Goal: Information Seeking & Learning: Find specific fact

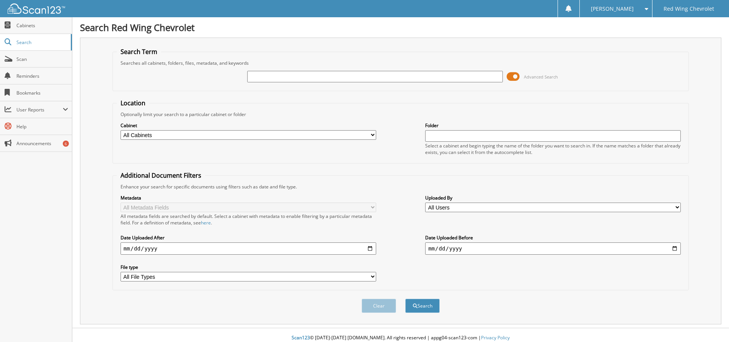
click at [273, 78] on input "text" at bounding box center [375, 76] width 256 height 11
type input "2G1386A"
click at [405, 298] on button "Search" at bounding box center [422, 305] width 34 height 14
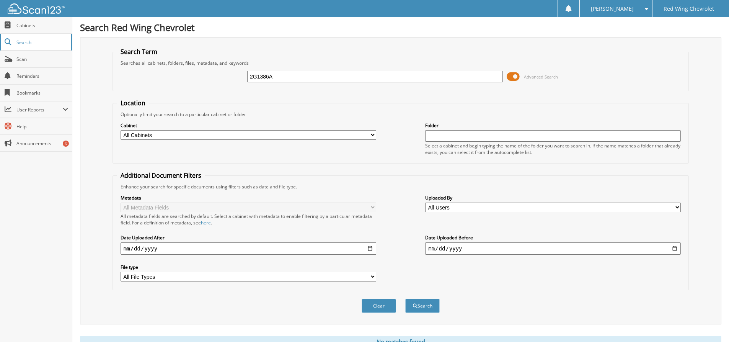
click at [22, 37] on link "Search" at bounding box center [36, 42] width 72 height 16
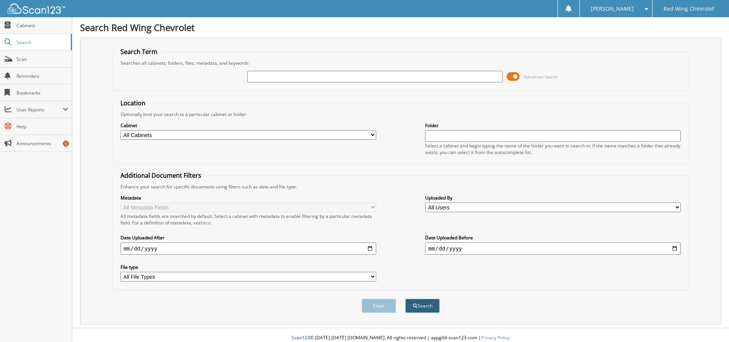
click at [423, 308] on button "Search" at bounding box center [422, 305] width 34 height 14
click at [23, 45] on link "Search" at bounding box center [36, 42] width 72 height 16
click at [22, 23] on span "Cabinets" at bounding box center [42, 25] width 52 height 7
type input "G9311A"
click at [417, 307] on button "Search" at bounding box center [422, 305] width 34 height 14
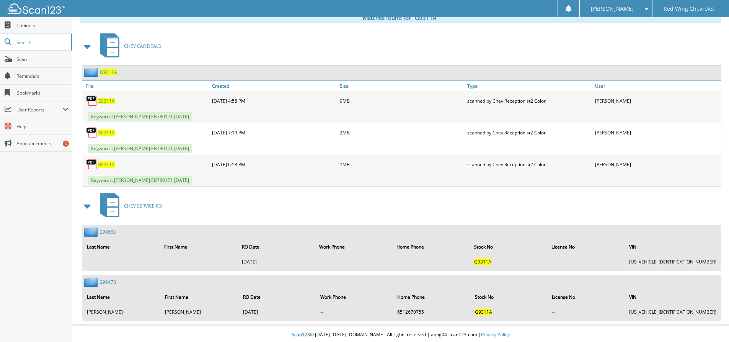
scroll to position [326, 0]
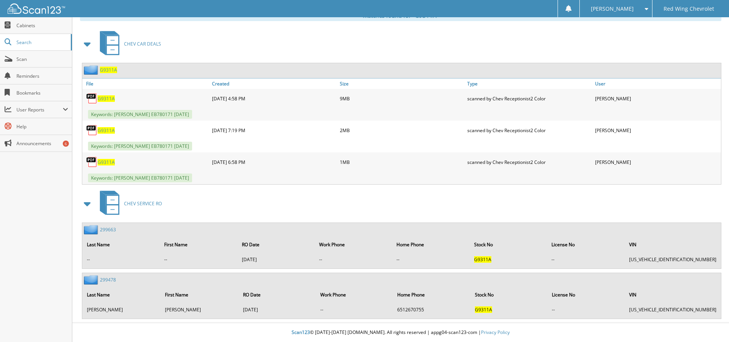
click at [102, 98] on span "G9311A" at bounding box center [106, 98] width 17 height 7
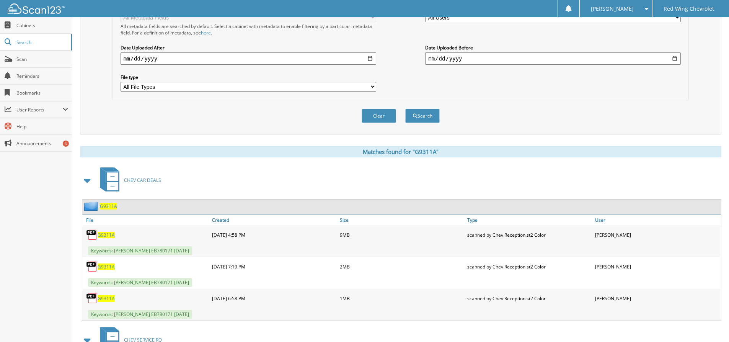
scroll to position [0, 0]
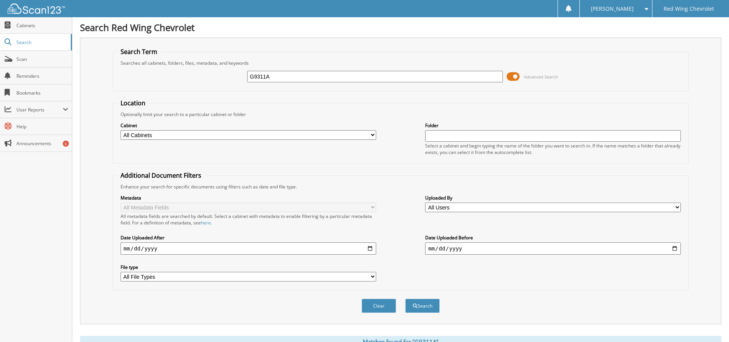
click at [291, 74] on input "G9311A" at bounding box center [375, 76] width 256 height 11
type input "G"
type input "18262L"
click at [427, 312] on button "Search" at bounding box center [422, 305] width 34 height 14
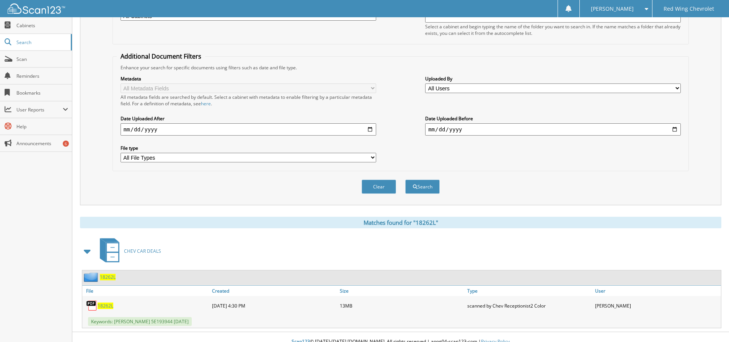
scroll to position [129, 0]
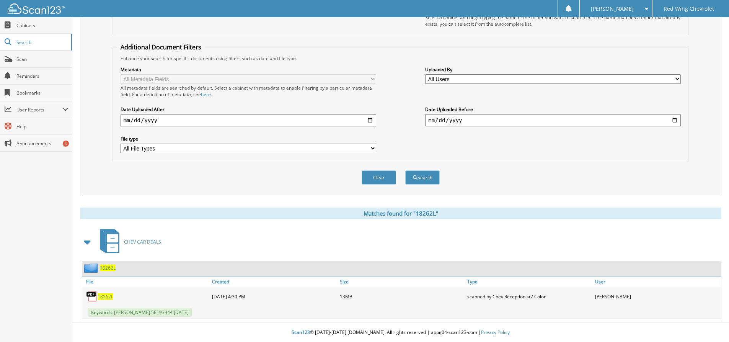
click at [101, 295] on span "18262L" at bounding box center [106, 296] width 16 height 7
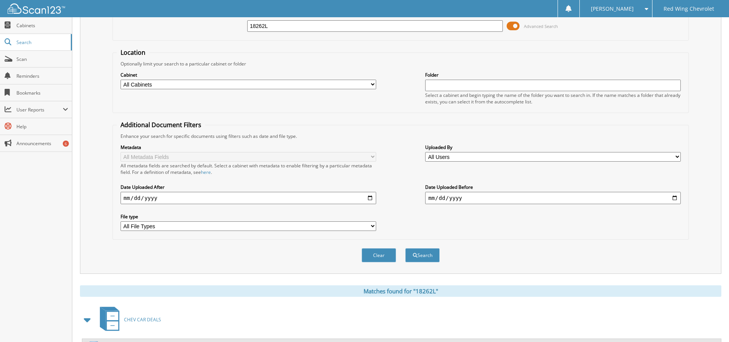
scroll to position [0, 0]
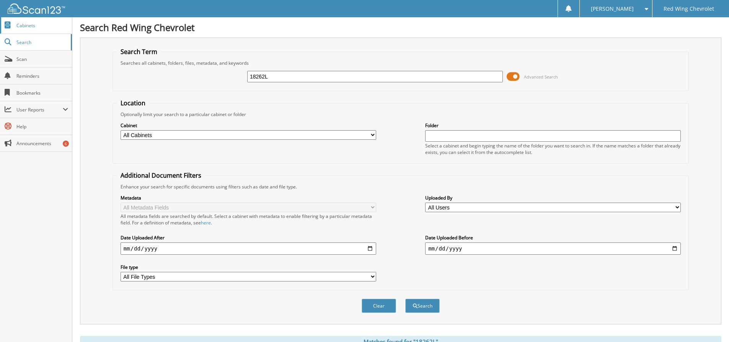
click at [23, 23] on span "Cabinets" at bounding box center [42, 25] width 52 height 7
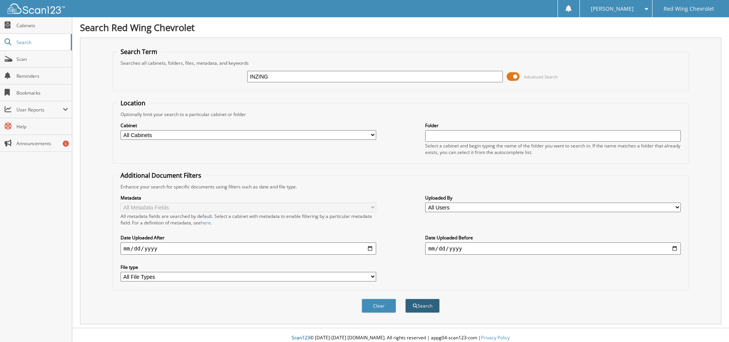
type input "INZING"
click at [426, 306] on button "Search" at bounding box center [422, 305] width 34 height 14
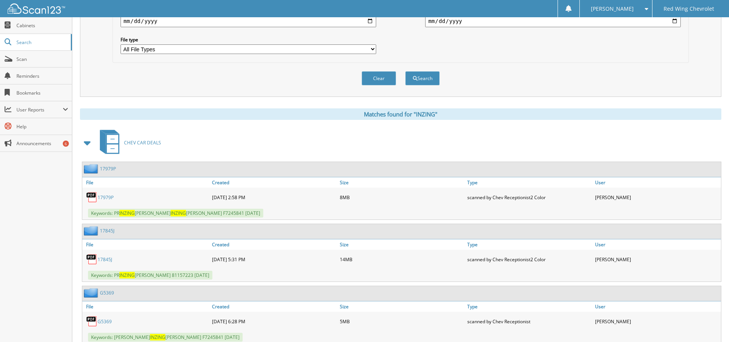
scroll to position [230, 0]
